Goal: Task Accomplishment & Management: Use online tool/utility

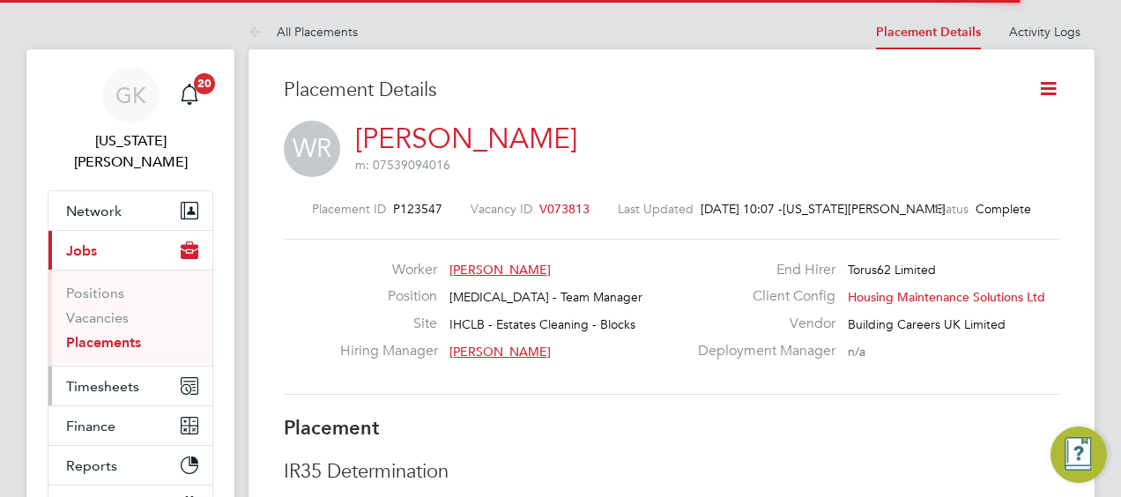
click at [130, 264] on ul "Network Team Members Businesses Sites Workers Contacts Current page: Jobs Posit…" at bounding box center [131, 357] width 166 height 335
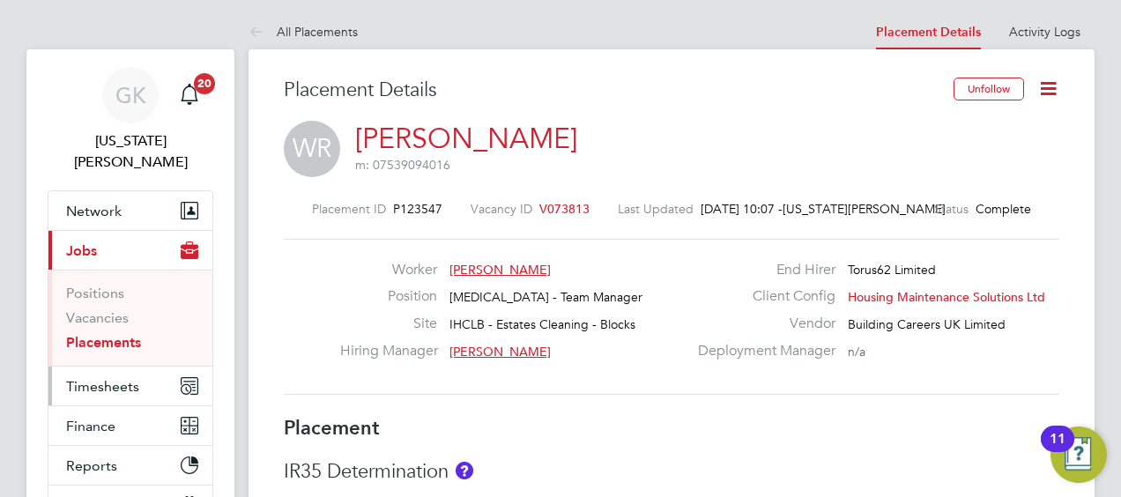
click at [116, 367] on button "Timesheets" at bounding box center [130, 386] width 164 height 39
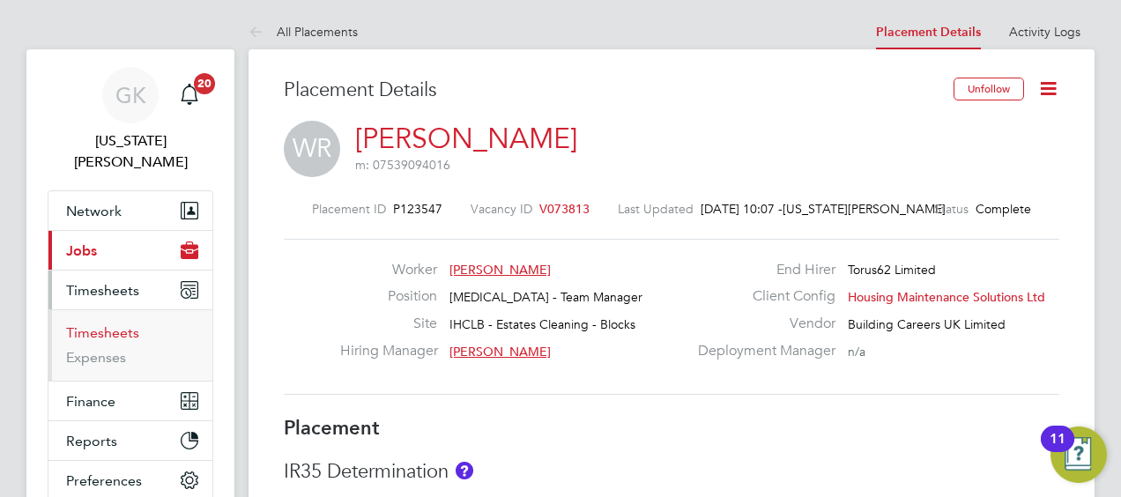
click at [126, 324] on link "Timesheets" at bounding box center [102, 332] width 73 height 17
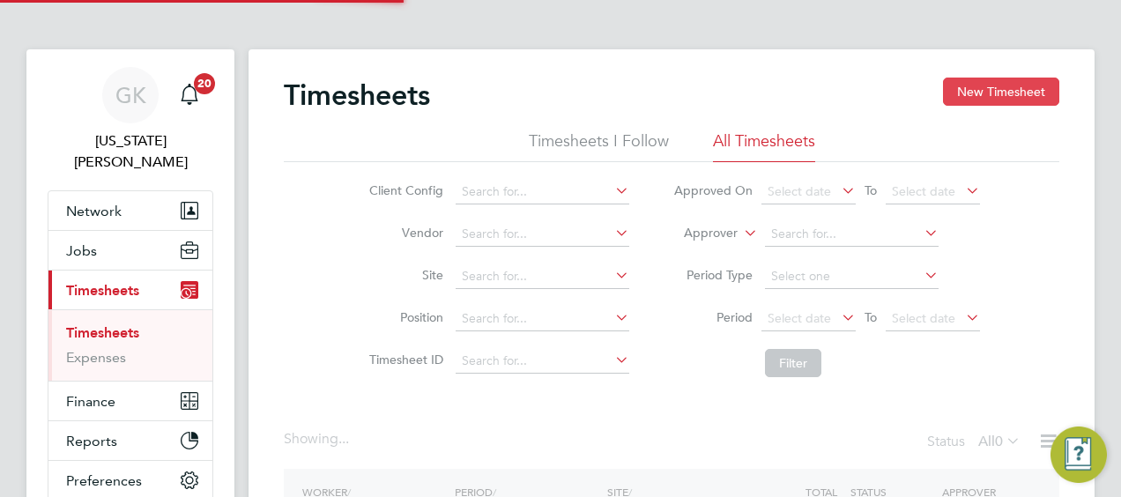
click at [1006, 83] on button "New Timesheet" at bounding box center [1001, 92] width 116 height 28
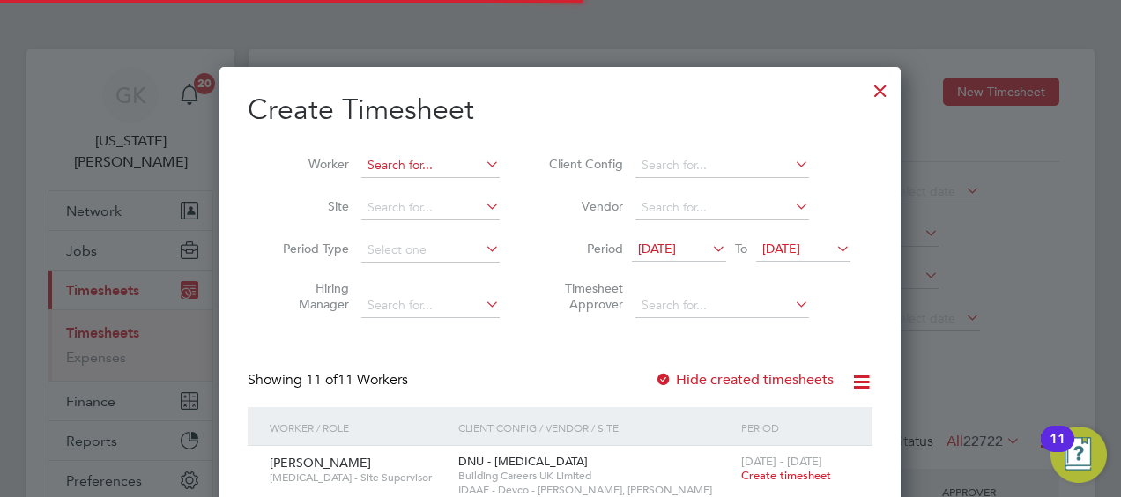
click at [398, 165] on input at bounding box center [430, 165] width 138 height 25
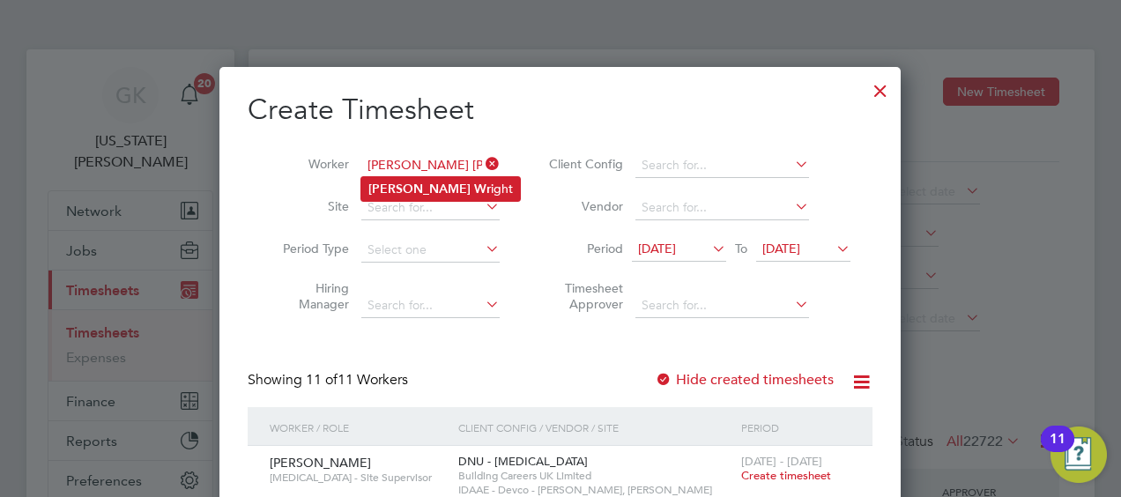
click at [474, 186] on b "Wr" at bounding box center [482, 189] width 17 height 15
type input "[PERSON_NAME]"
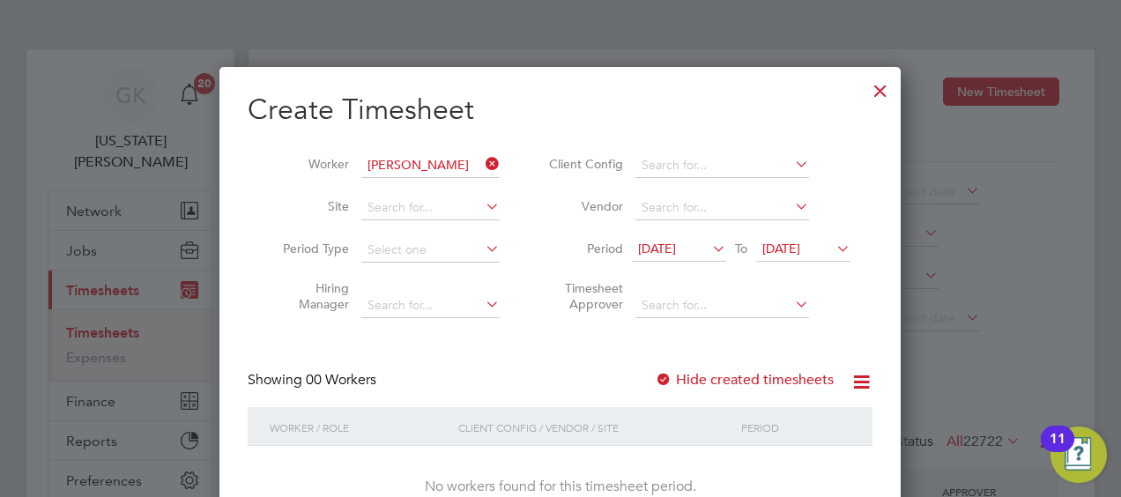
click at [679, 267] on li "Period [DATE] To [DATE]" at bounding box center [697, 250] width 351 height 42
click at [676, 251] on span "[DATE]" at bounding box center [657, 249] width 38 height 16
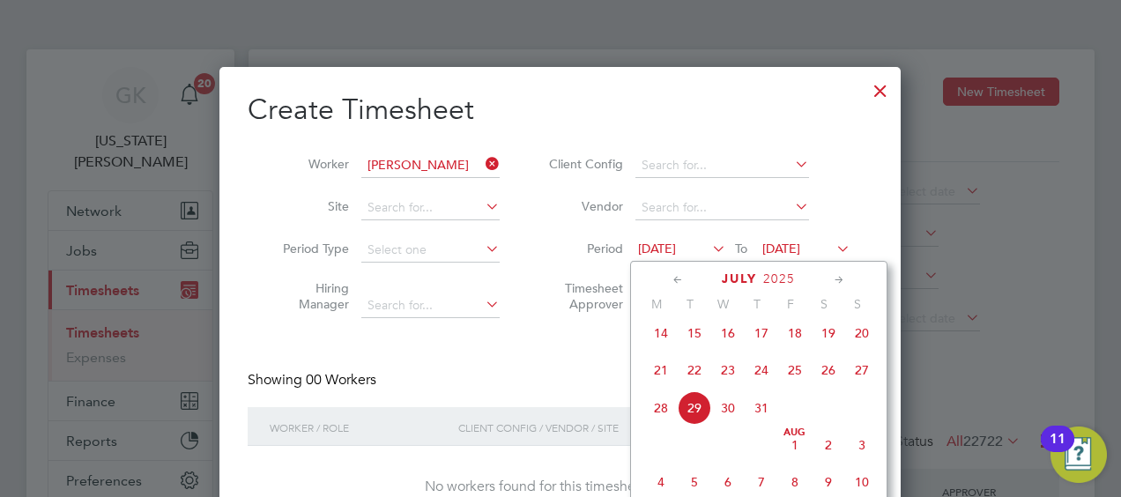
click at [663, 486] on span "4" at bounding box center [660, 481] width 33 height 33
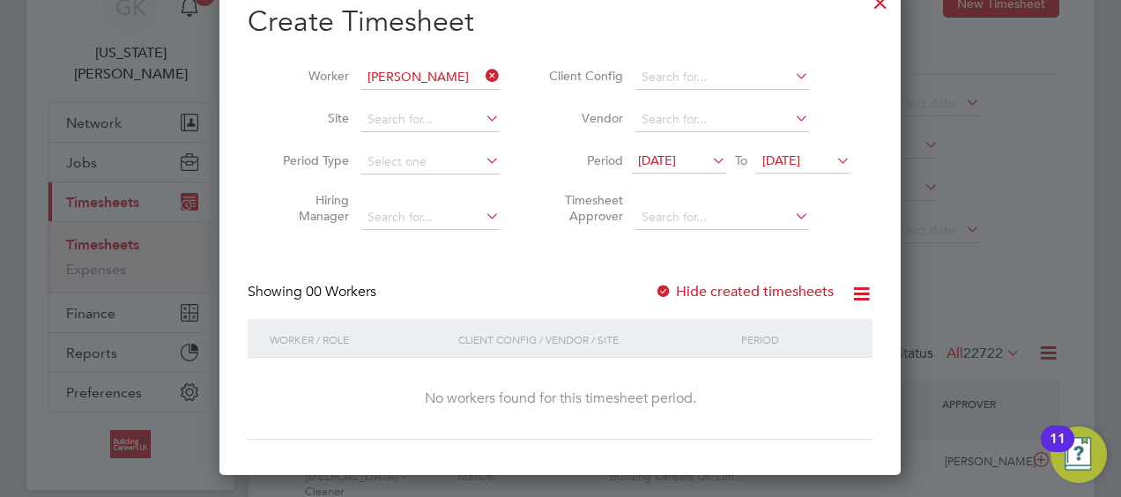
click at [787, 156] on span "[DATE]" at bounding box center [781, 160] width 38 height 16
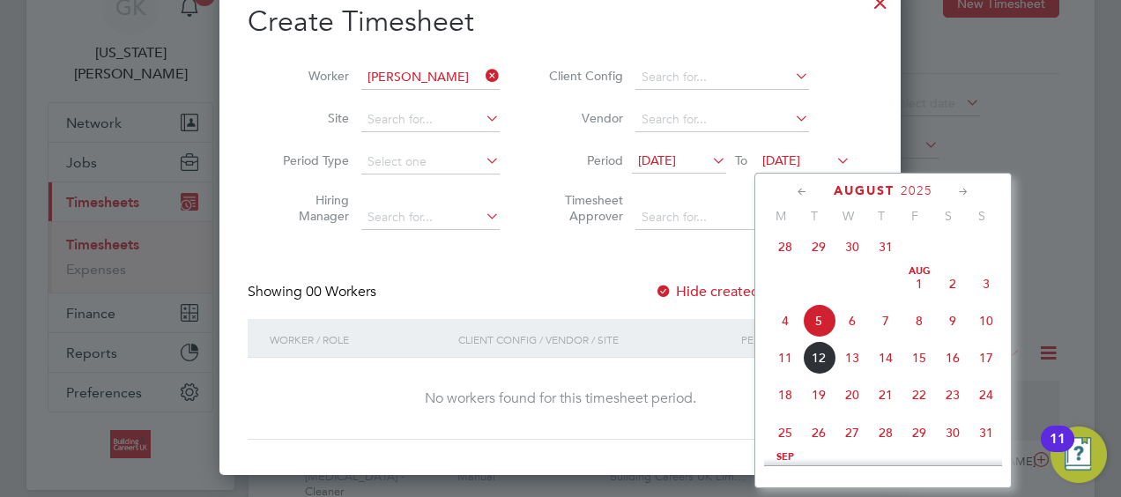
click at [989, 337] on span "10" at bounding box center [985, 320] width 33 height 33
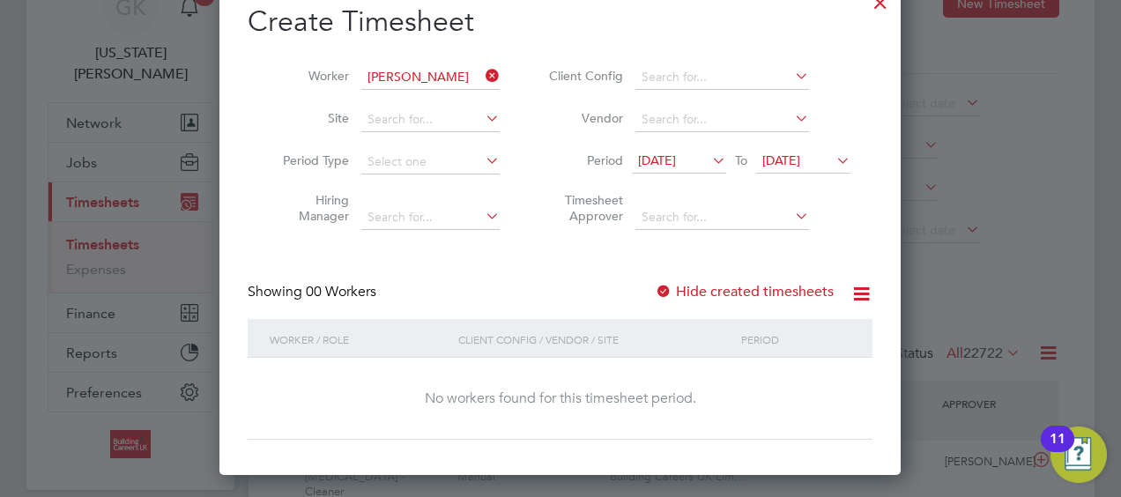
click at [793, 308] on div "Showing 00 Workers Hide created timesheets" at bounding box center [560, 301] width 625 height 36
click at [793, 280] on div "Create Timesheet Worker [PERSON_NAME] Site Period Type Hiring Manager Client Co…" at bounding box center [560, 222] width 625 height 436
click at [782, 289] on label "Hide created timesheets" at bounding box center [744, 292] width 179 height 18
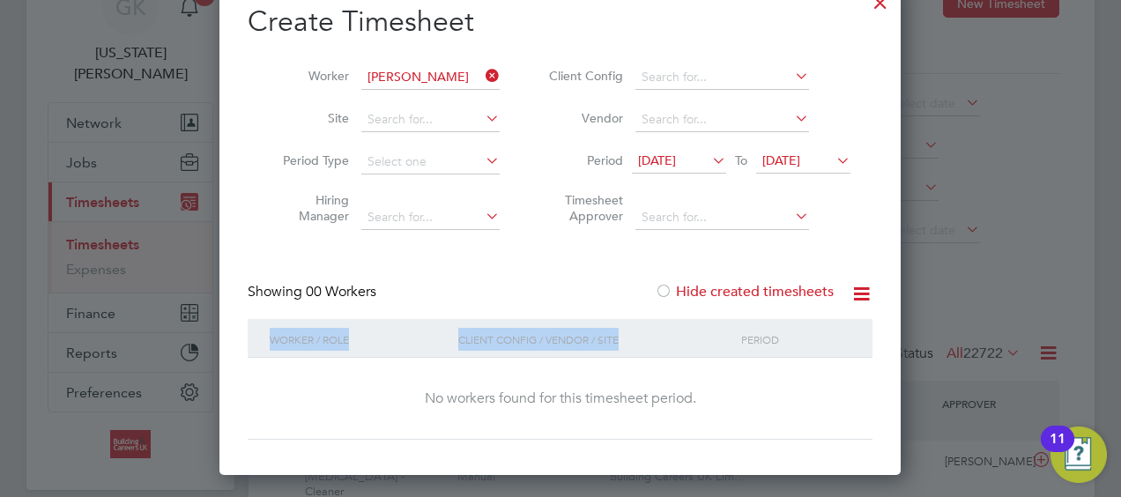
click at [658, 343] on div "Create Timesheet Worker [PERSON_NAME] Site Period Type Hiring Manager Client Co…" at bounding box center [560, 222] width 625 height 436
drag, startPoint x: 658, startPoint y: 343, endPoint x: 675, endPoint y: 152, distance: 191.9
click at [675, 152] on span "[DATE]" at bounding box center [679, 162] width 94 height 24
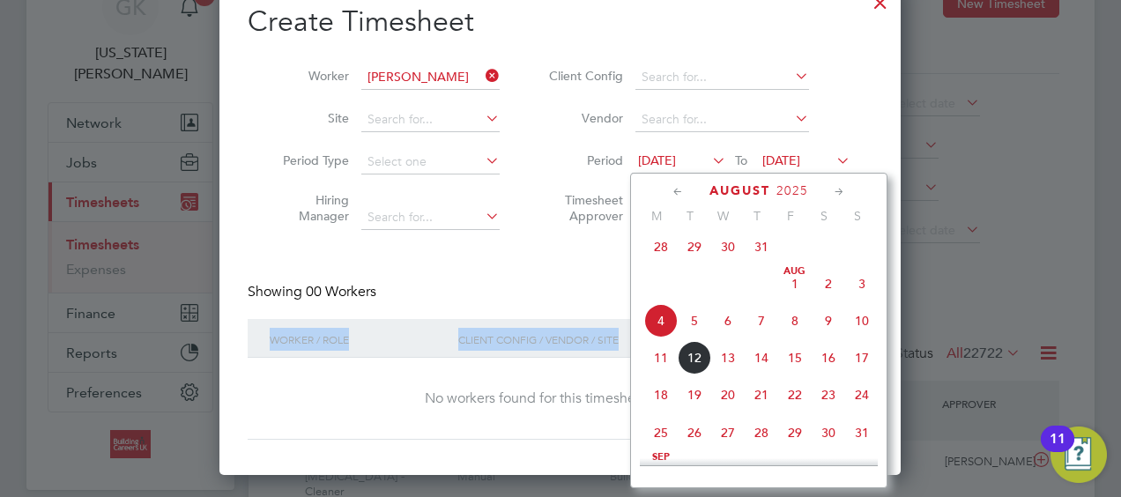
click at [655, 368] on span "11" at bounding box center [660, 357] width 33 height 33
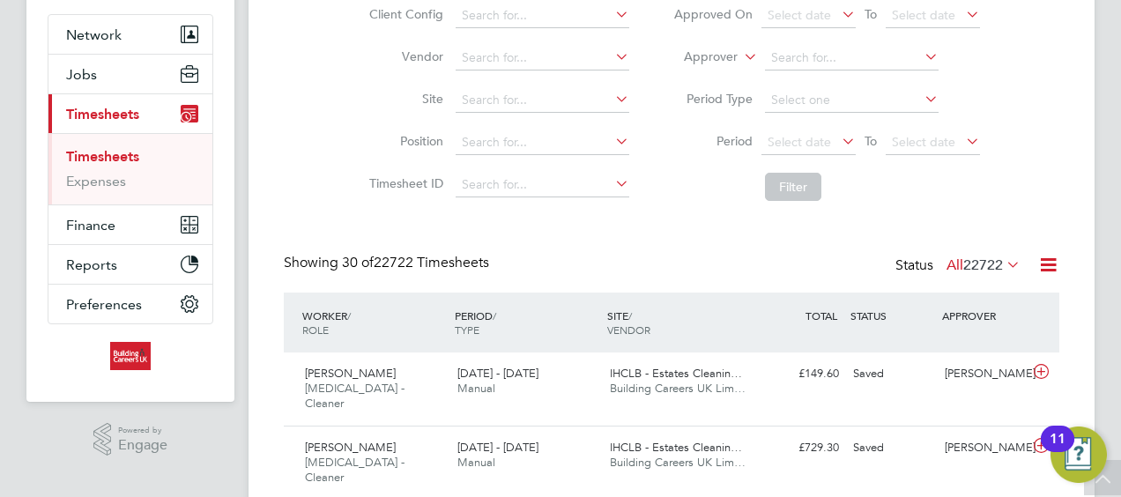
click at [969, 271] on span "22722" at bounding box center [983, 265] width 40 height 18
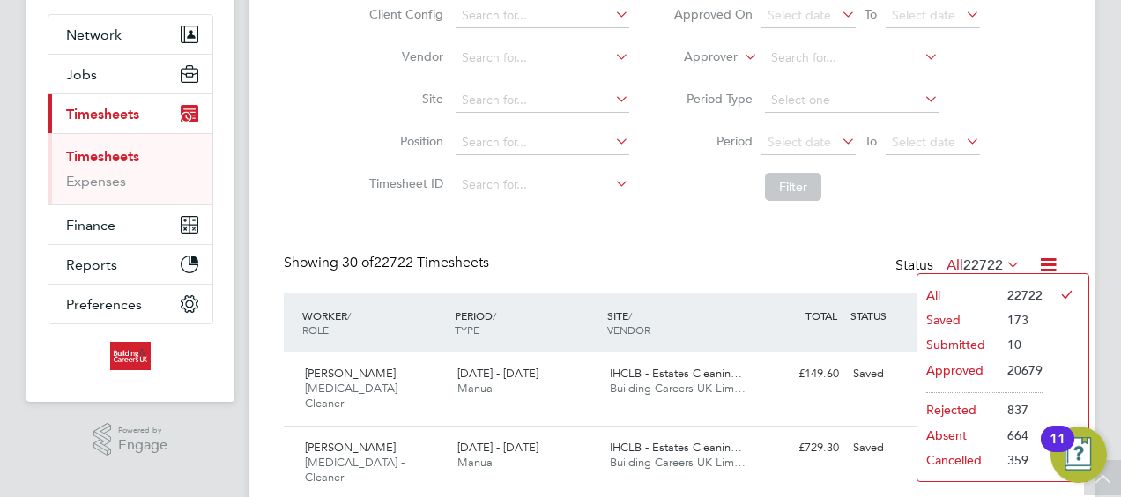
click at [939, 346] on li "Submitted" at bounding box center [957, 344] width 81 height 25
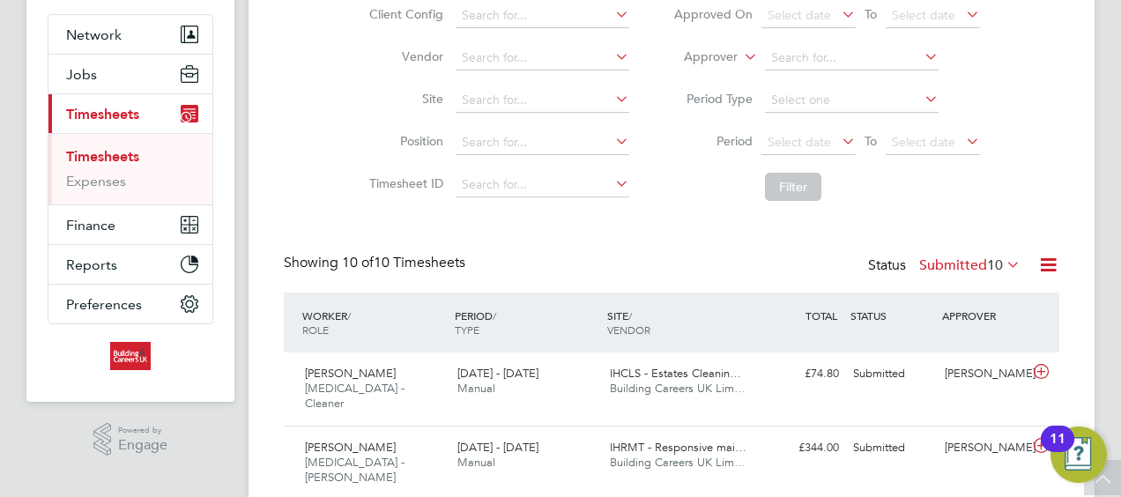
click at [980, 245] on div "Timesheets New Timesheet Timesheets I Follow All Timesheets Client Config Vendo…" at bounding box center [671, 495] width 775 height 1189
click at [977, 259] on label "Submitted 10" at bounding box center [969, 265] width 101 height 18
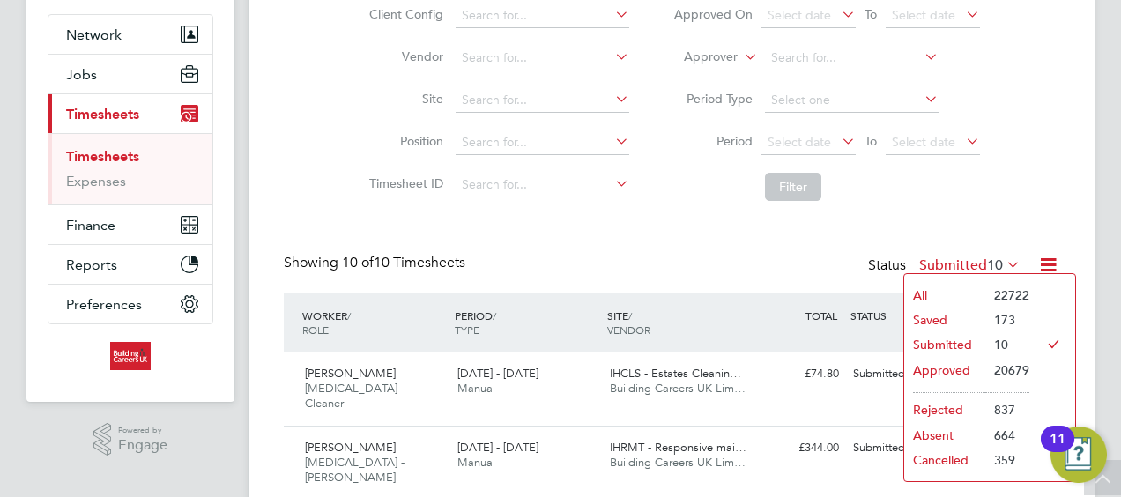
click at [952, 365] on li "Approved" at bounding box center [944, 370] width 81 height 25
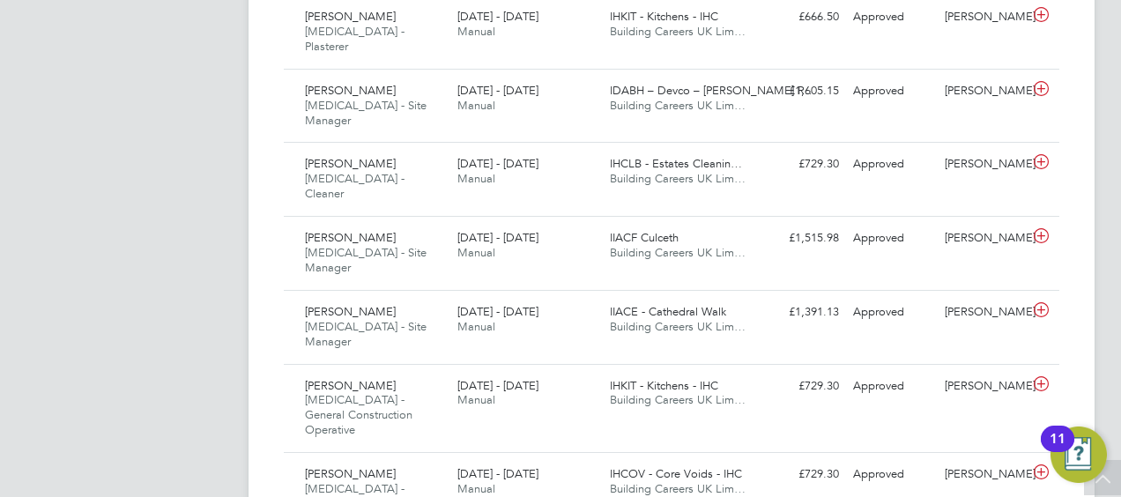
drag, startPoint x: 686, startPoint y: 286, endPoint x: 958, endPoint y: 270, distance: 272.7
drag, startPoint x: 983, startPoint y: 298, endPoint x: 530, endPoint y: 250, distance: 455.4
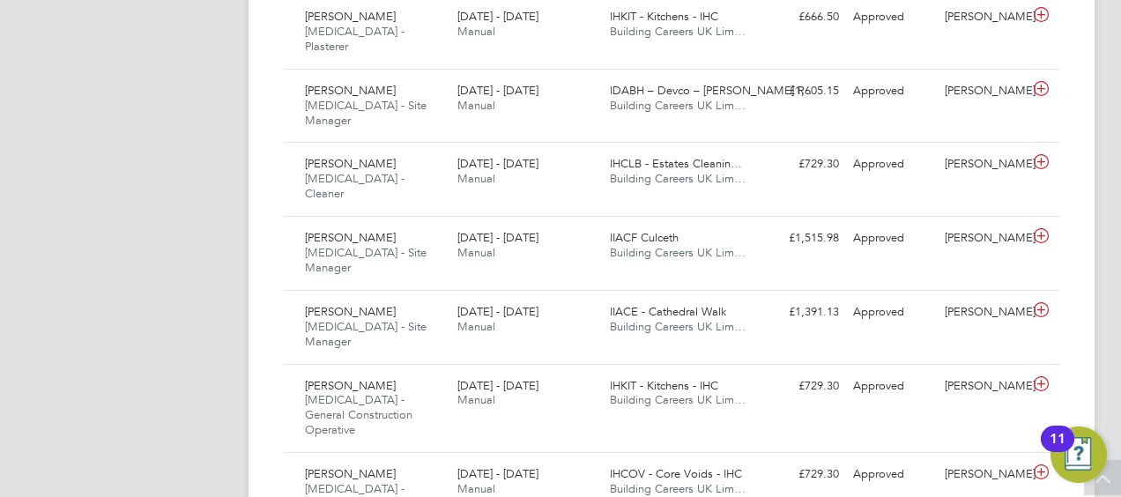
drag, startPoint x: 530, startPoint y: 250, endPoint x: 489, endPoint y: 215, distance: 54.4
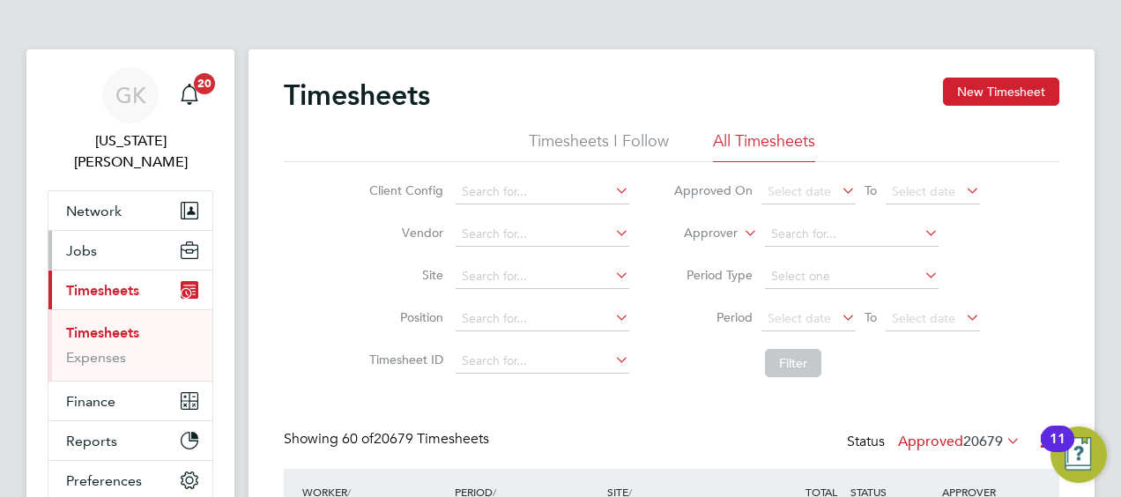
click at [109, 231] on button "Jobs" at bounding box center [130, 250] width 164 height 39
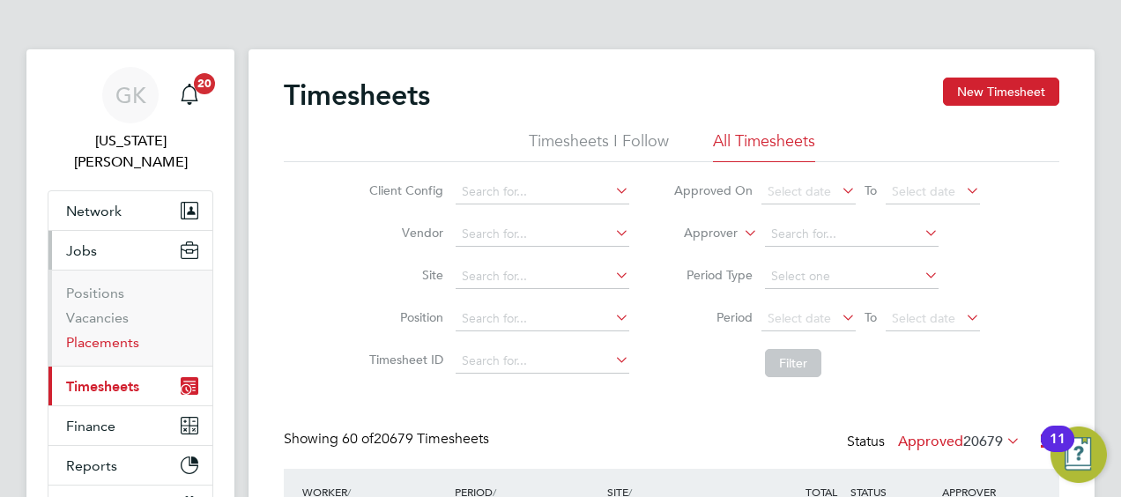
click at [123, 334] on link "Placements" at bounding box center [102, 342] width 73 height 17
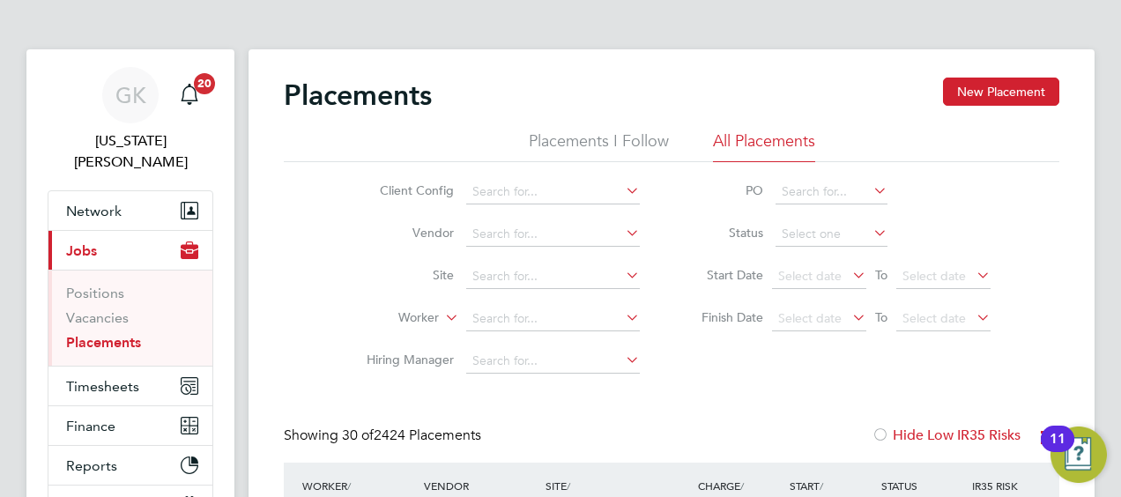
scroll to position [67, 152]
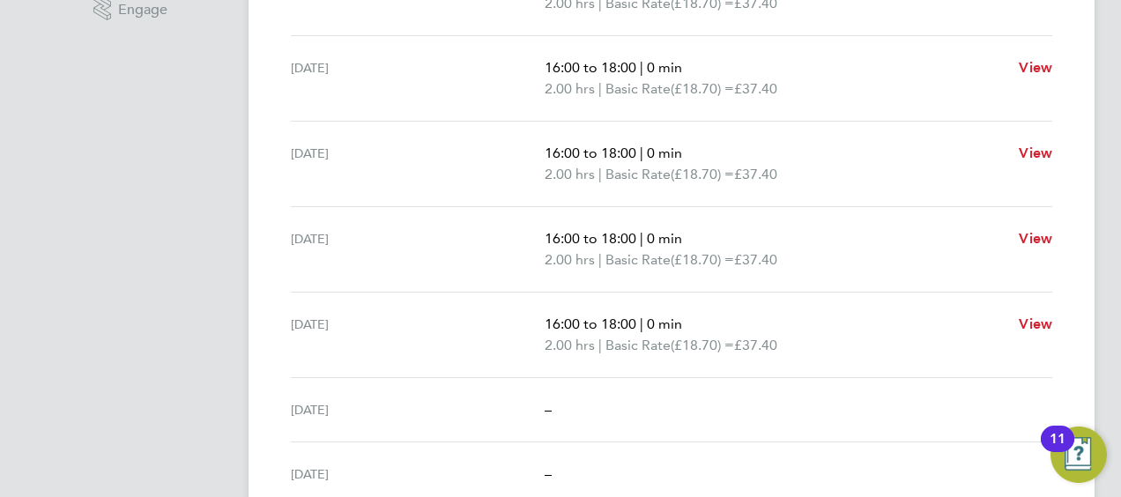
scroll to position [773, 0]
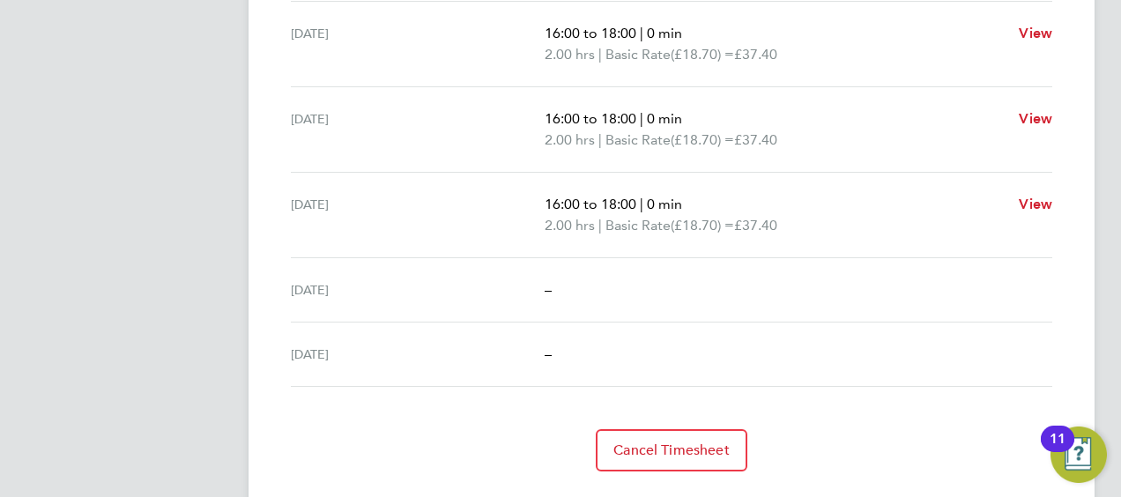
drag, startPoint x: 818, startPoint y: 169, endPoint x: 557, endPoint y: -1, distance: 311.4
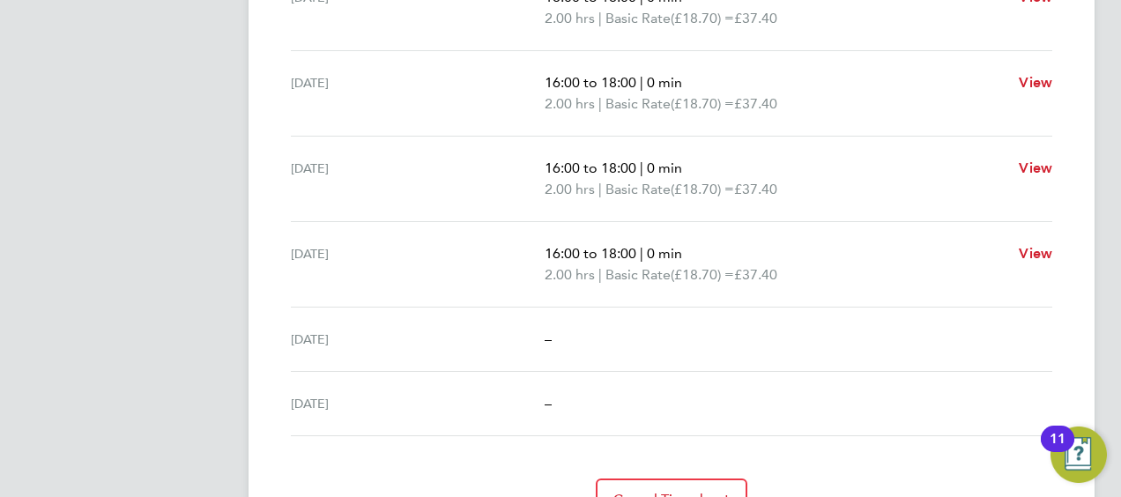
click at [808, 159] on p "16:00 to 18:00 | 0 min" at bounding box center [775, 168] width 460 height 21
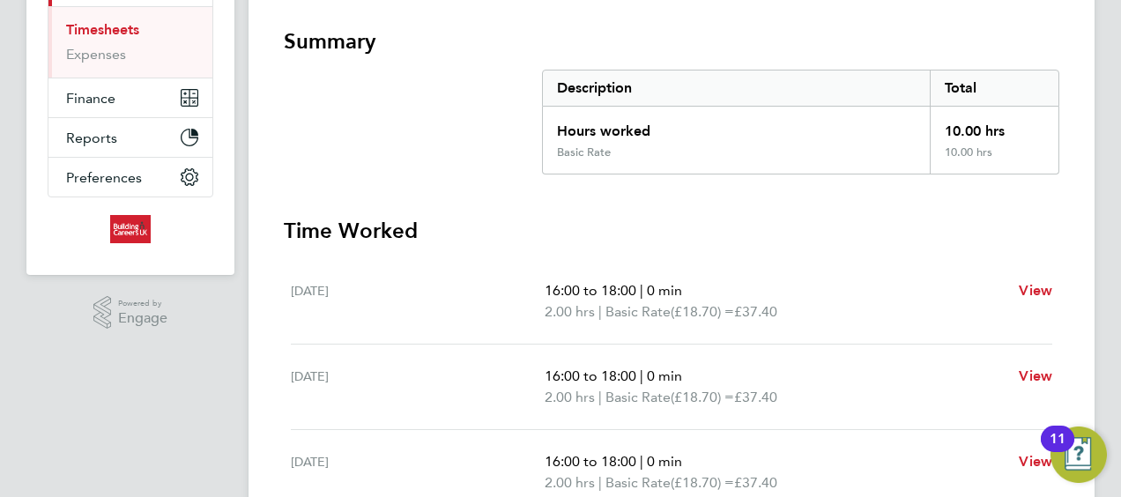
scroll to position [0, 0]
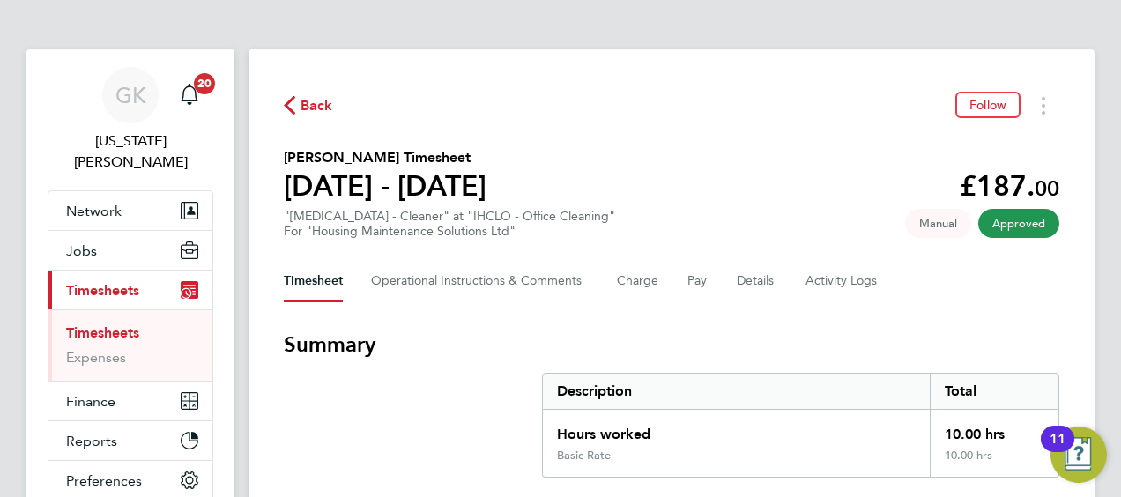
drag, startPoint x: 816, startPoint y: 283, endPoint x: 517, endPoint y: -41, distance: 440.9
